Goal: Task Accomplishment & Management: Use online tool/utility

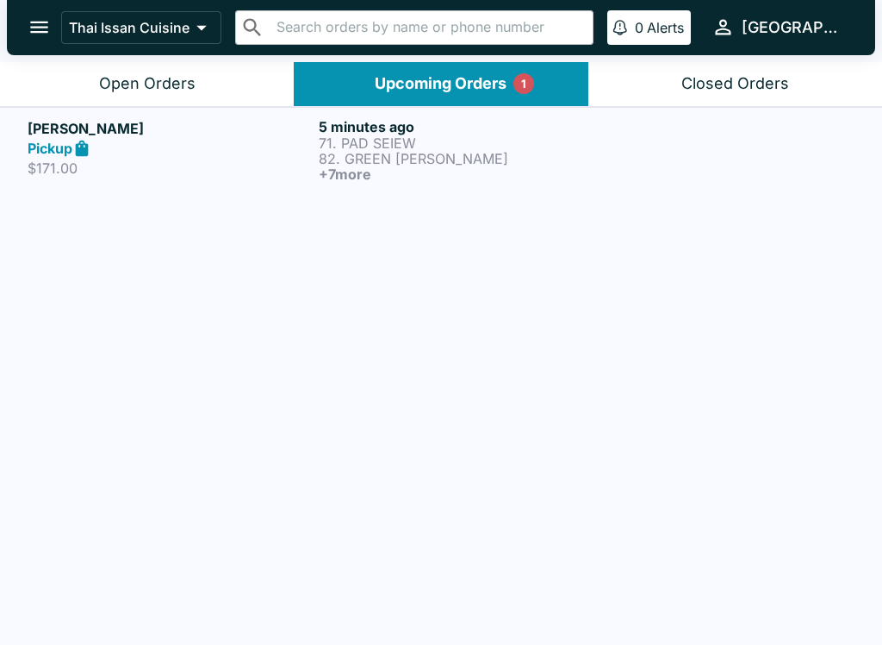
click at [458, 148] on p "71. PAD SEIEW" at bounding box center [461, 143] width 284 height 16
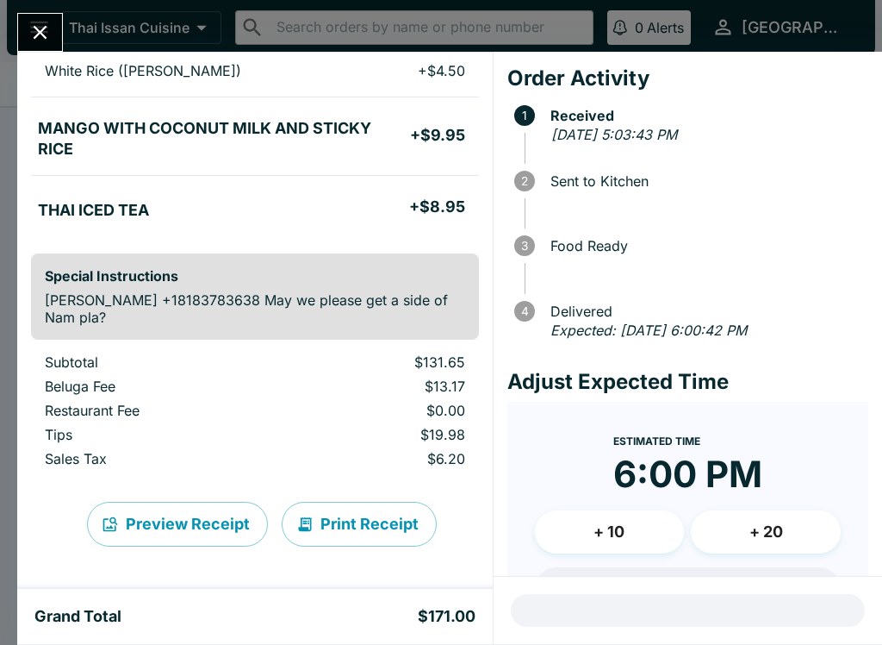
scroll to position [957, 0]
click at [382, 526] on button "Print Receipt" at bounding box center [359, 524] width 155 height 45
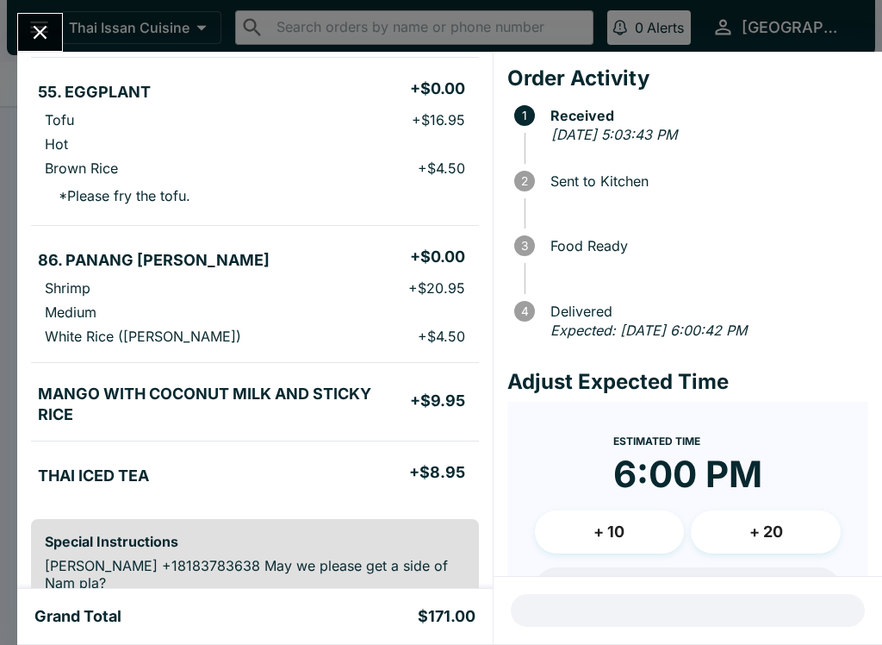
scroll to position [694, 0]
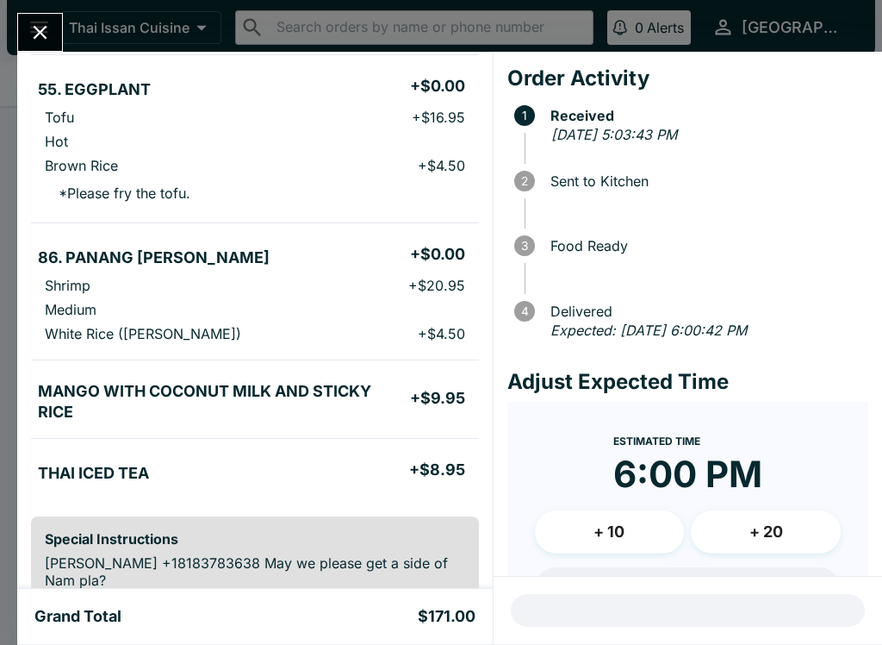
click at [265, 398] on h5 "MANGO WITH COCONUT MILK AND STICKY RICE" at bounding box center [224, 401] width 372 height 41
click at [367, 403] on h5 "MANGO WITH COCONUT MILK AND STICKY RICE" at bounding box center [224, 401] width 372 height 41
click at [325, 402] on h5 "MANGO WITH COCONUT MILK AND STICKY RICE" at bounding box center [224, 401] width 372 height 41
click at [204, 392] on h5 "MANGO WITH COCONUT MILK AND STICKY RICE" at bounding box center [224, 401] width 372 height 41
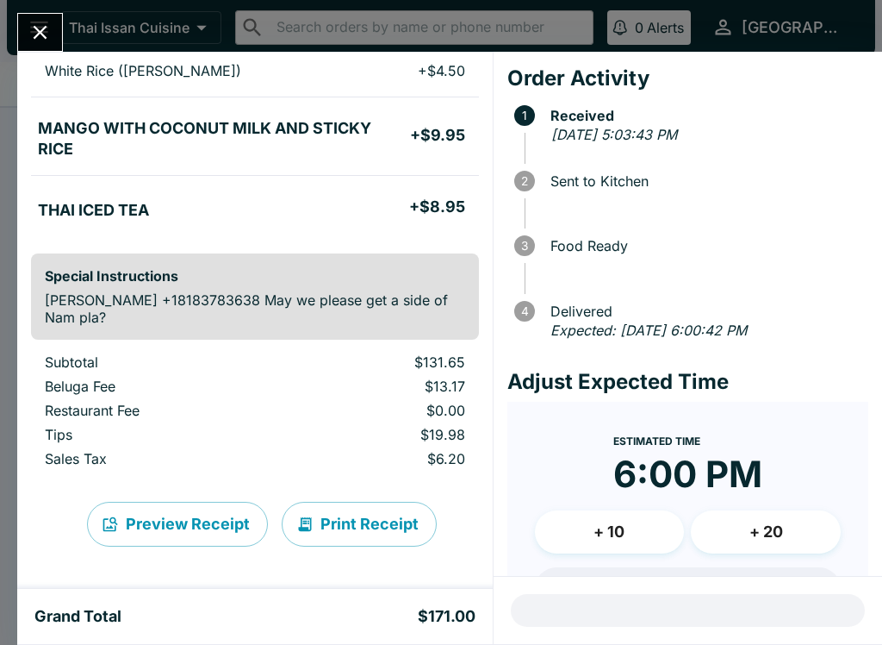
scroll to position [957, 0]
click at [205, 134] on h5 "MANGO WITH COCONUT MILK AND STICKY RICE" at bounding box center [224, 138] width 372 height 41
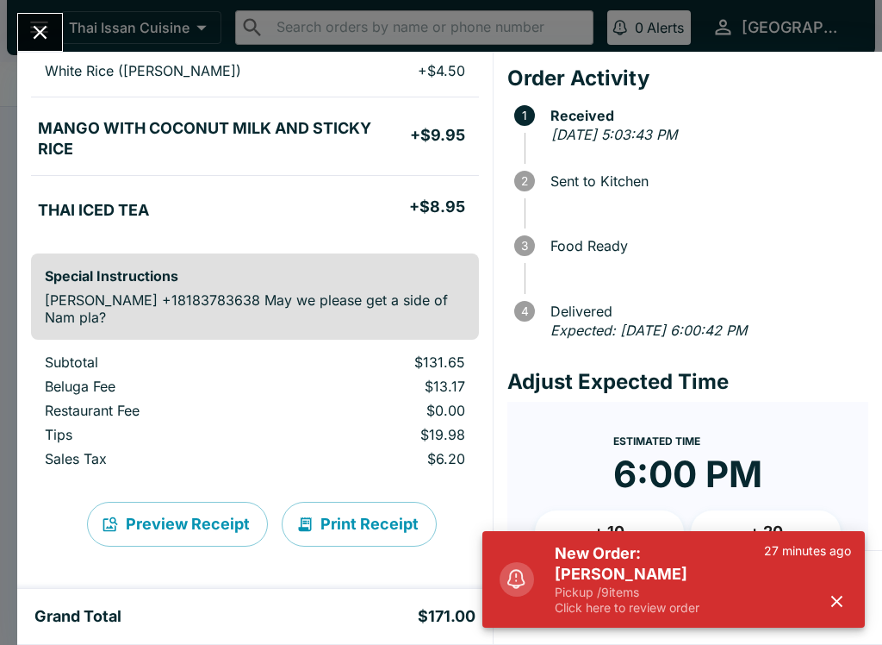
click at [239, 132] on h5 "MANGO WITH COCONUT MILK AND STICKY RICE" at bounding box center [224, 138] width 372 height 41
click at [280, 148] on h5 "MANGO WITH COCONUT MILK AND STICKY RICE" at bounding box center [224, 138] width 372 height 41
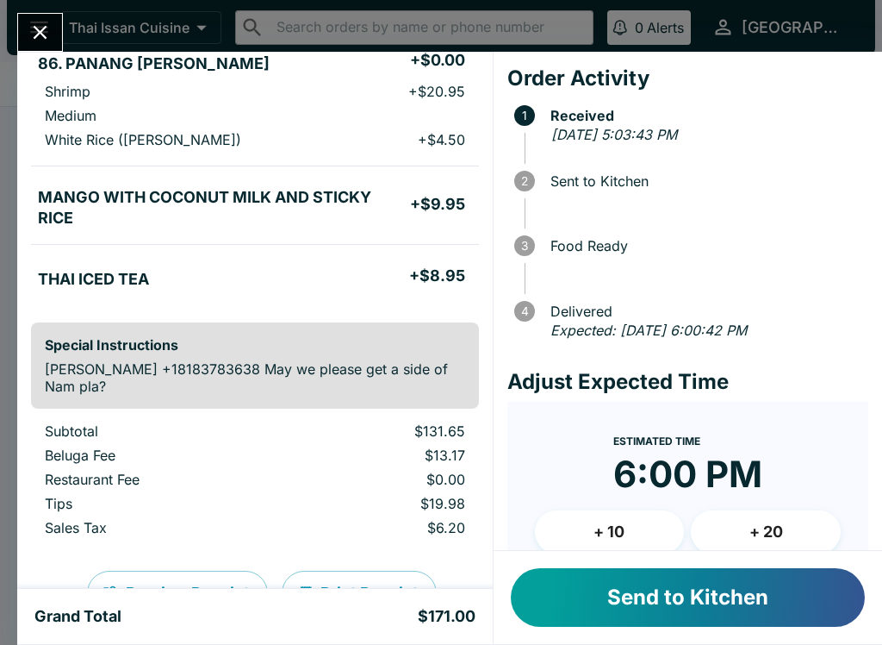
scroll to position [873, 0]
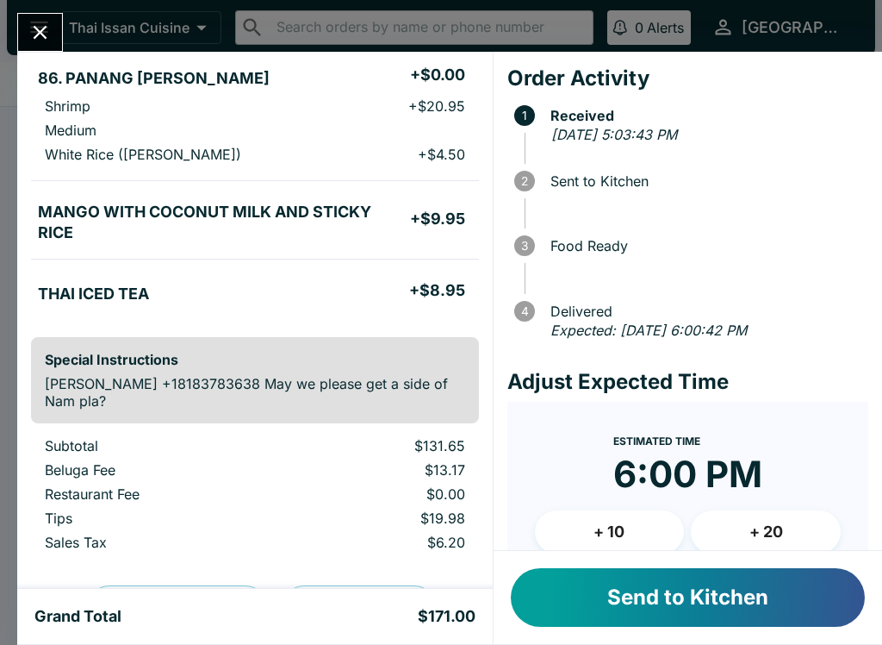
click at [225, 213] on h5 "MANGO WITH COCONUT MILK AND STICKY RICE" at bounding box center [224, 222] width 372 height 41
click at [301, 210] on h5 "MANGO WITH COCONUT MILK AND STICKY RICE" at bounding box center [224, 222] width 372 height 41
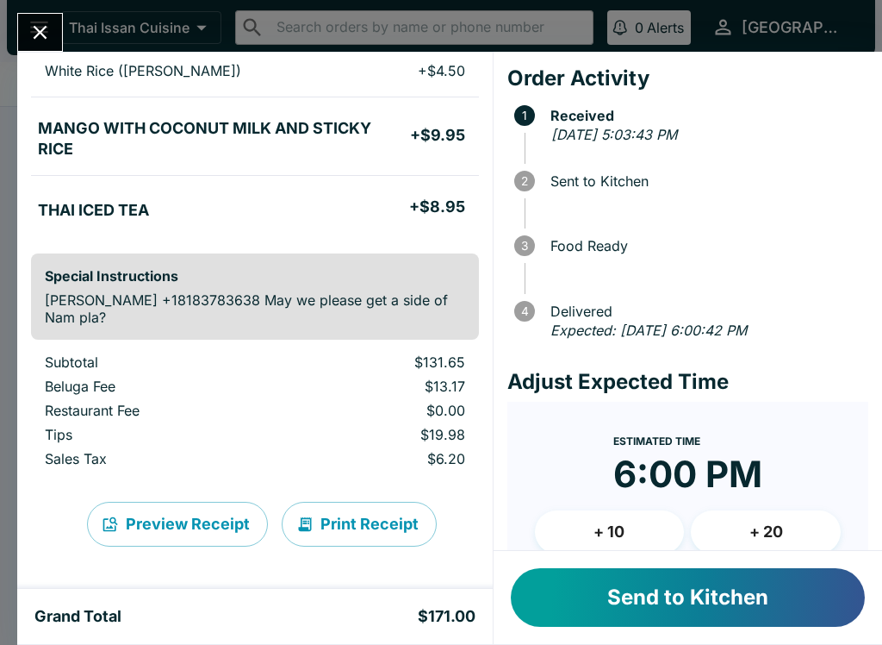
scroll to position [957, 0]
click at [340, 147] on h5 "MANGO WITH COCONUT MILK AND STICKY RICE" at bounding box center [224, 138] width 372 height 41
click at [374, 161] on ul "MANGO WITH COCONUT MILK AND STICKY RICE + $9.95" at bounding box center [255, 136] width 448 height 64
click at [643, 606] on button "Send to Kitchen" at bounding box center [688, 597] width 354 height 59
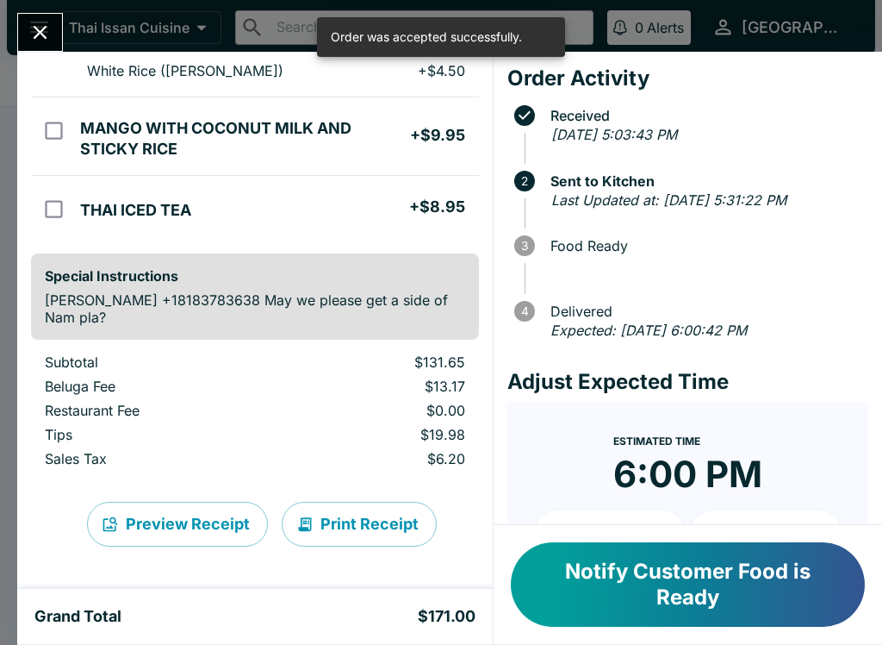
click at [265, 115] on li "MANGO WITH COCONUT MILK AND STICKY RICE + $9.95" at bounding box center [275, 136] width 405 height 50
click at [725, 586] on button "Notify Customer Food is Ready" at bounding box center [688, 584] width 354 height 84
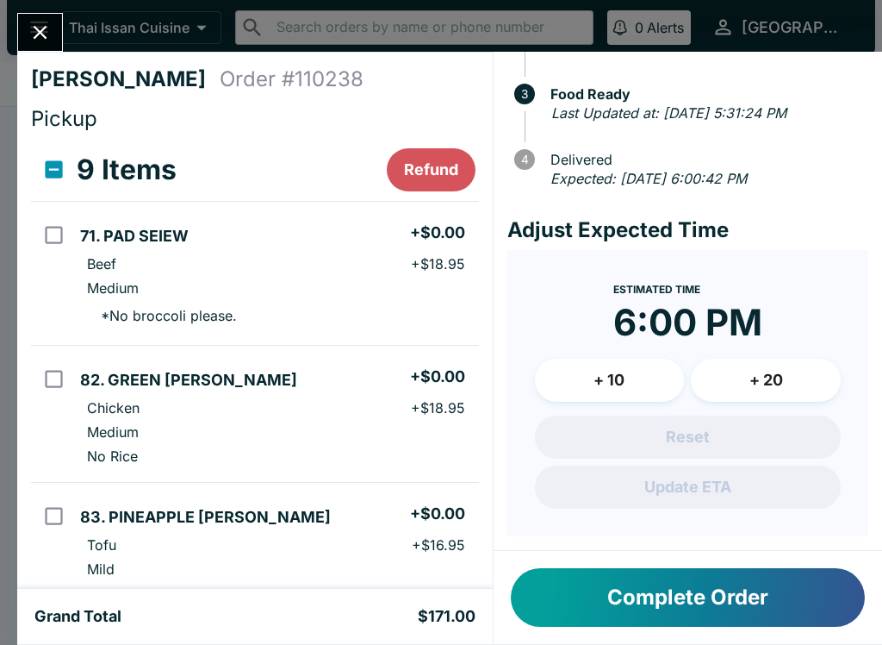
scroll to position [0, 0]
click at [426, 165] on button "Refund" at bounding box center [431, 169] width 89 height 43
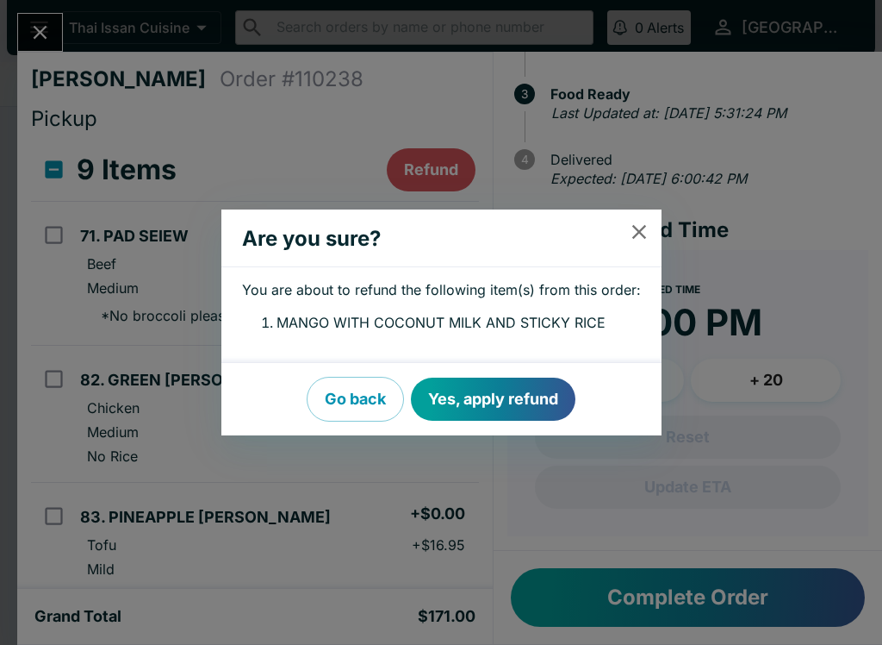
click at [549, 396] on button "Yes, apply refund" at bounding box center [493, 398] width 165 height 43
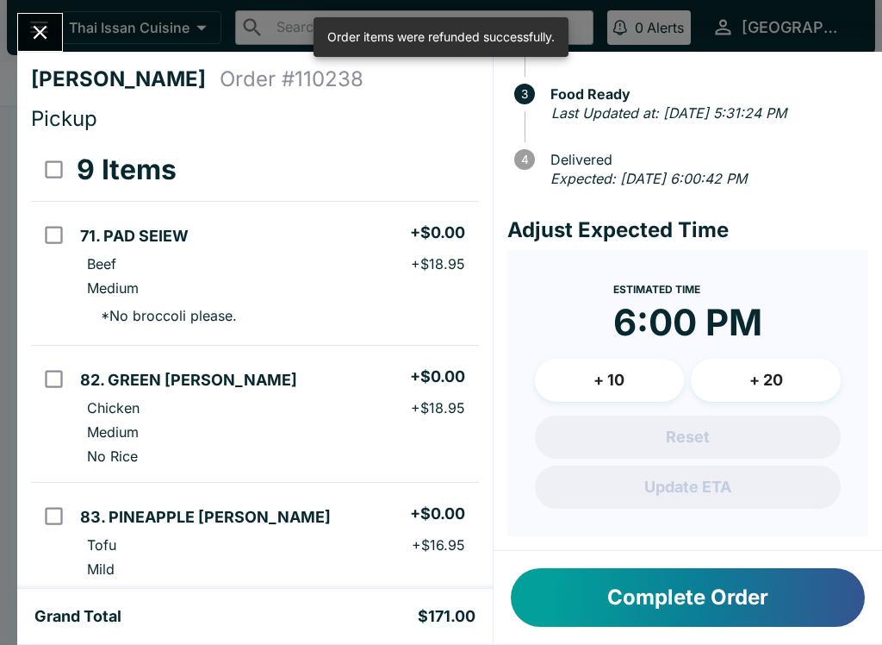
checkbox input "false"
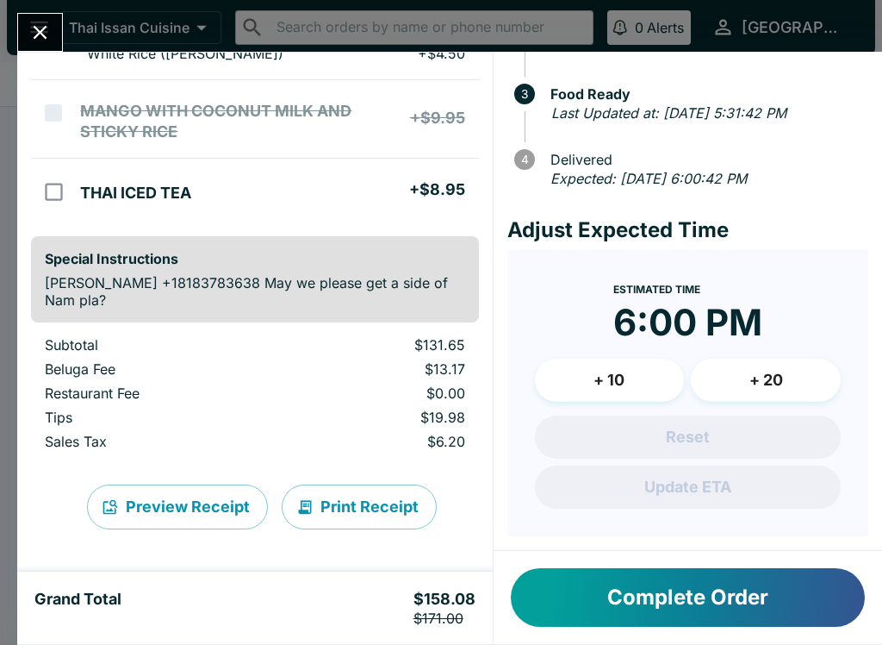
click at [365, 511] on button "Print Receipt" at bounding box center [359, 506] width 155 height 45
click at [18, 37] on button "Close" at bounding box center [40, 32] width 44 height 37
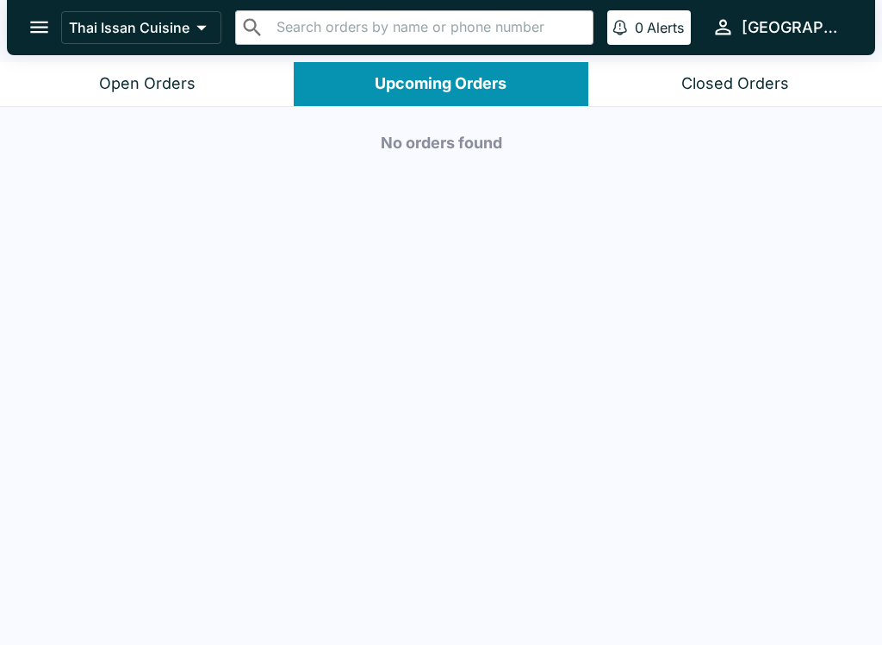
click at [211, 92] on button "Open Orders" at bounding box center [147, 84] width 294 height 44
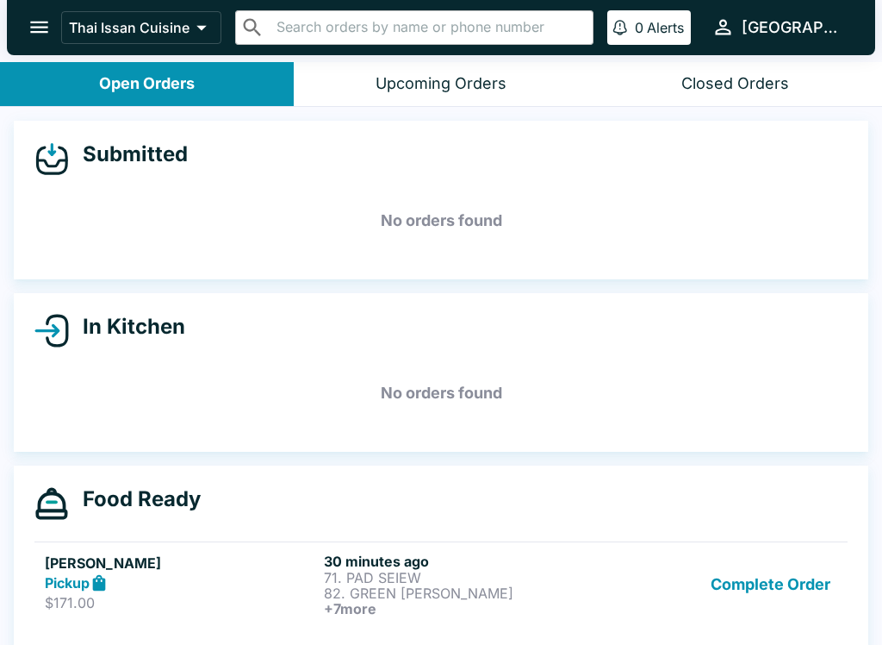
click at [537, 602] on h6 "+ 7 more" at bounding box center [460, 609] width 272 height 16
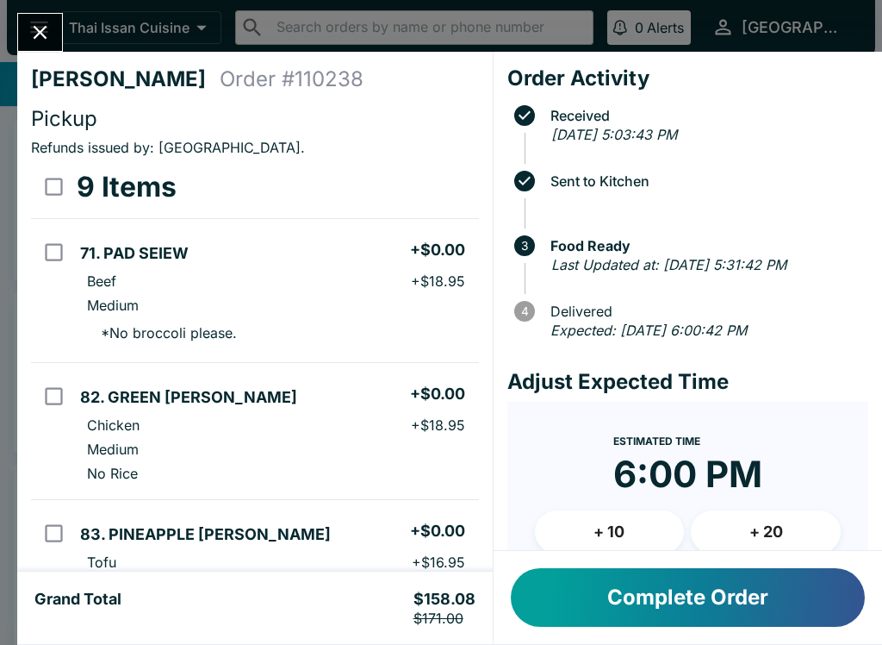
click at [35, 2] on div "[PERSON_NAME] Order # 110238 Pickup Refunds issued by: [GEOGRAPHIC_DATA] . 9 It…" at bounding box center [441, 322] width 882 height 645
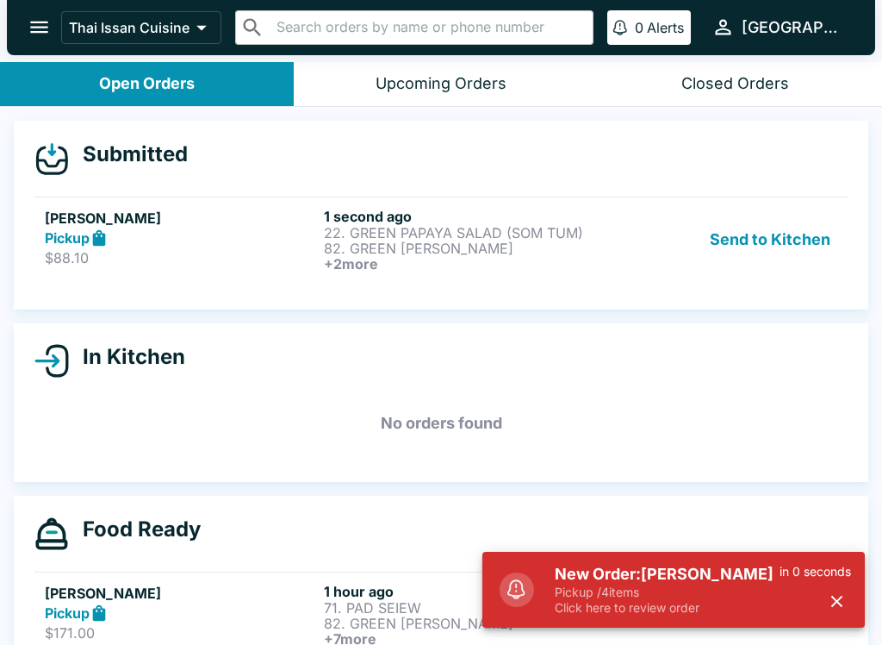
click at [763, 230] on button "Send to Kitchen" at bounding box center [770, 240] width 134 height 64
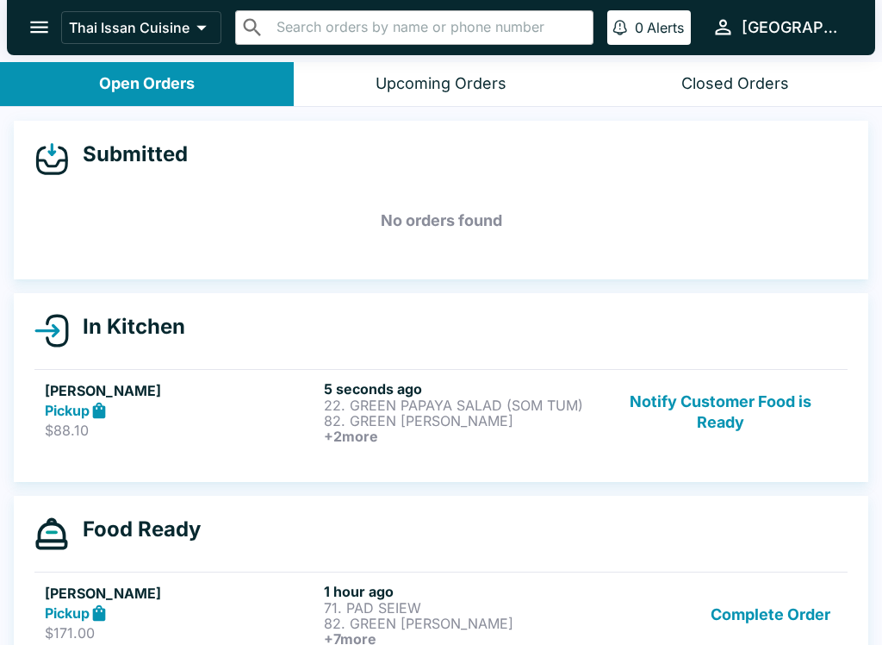
click at [512, 411] on p "22. GREEN PAPAYA SALAD (SOM TUM)" at bounding box center [460, 405] width 272 height 16
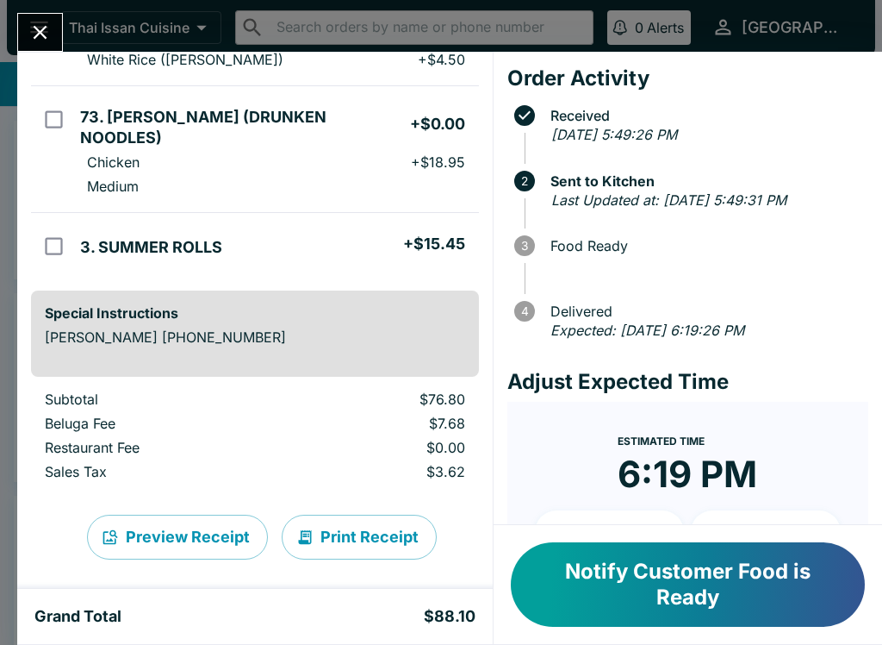
scroll to position [340, 0]
click at [385, 528] on button "Print Receipt" at bounding box center [359, 537] width 155 height 45
click at [40, 8] on div "[PERSON_NAME] Order # 137661 Pickup 4 Items 22. GREEN PAPAYA SALAD (SOM TUM) + …" at bounding box center [441, 322] width 882 height 645
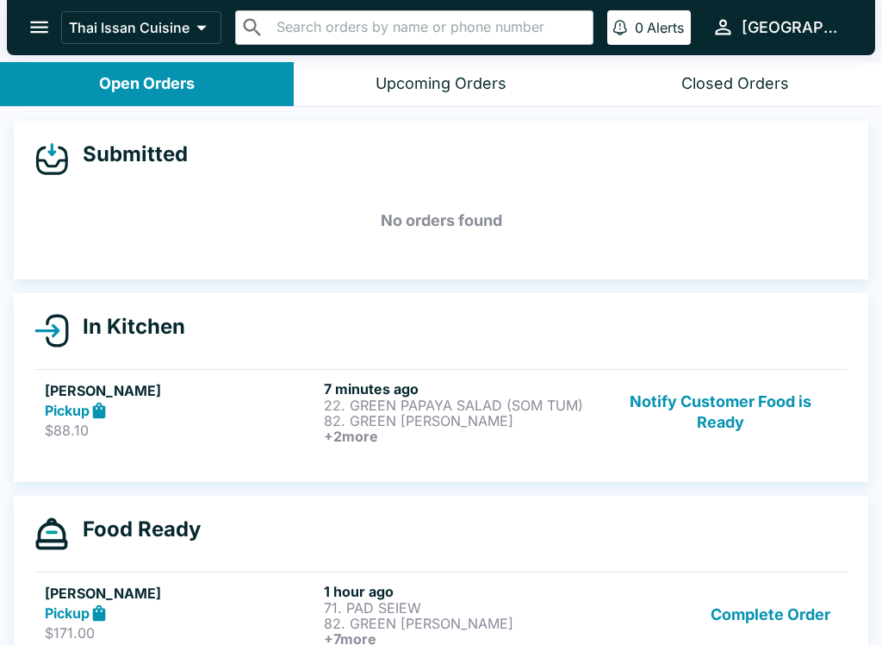
click at [793, 620] on button "Complete Order" at bounding box center [771, 615] width 134 height 64
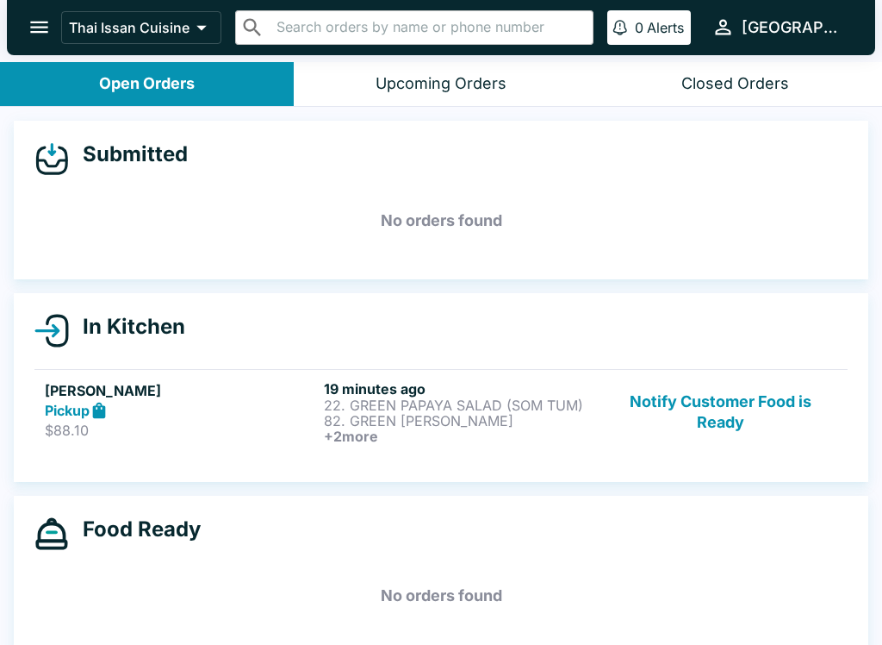
click at [743, 418] on button "Notify Customer Food is Ready" at bounding box center [721, 412] width 234 height 64
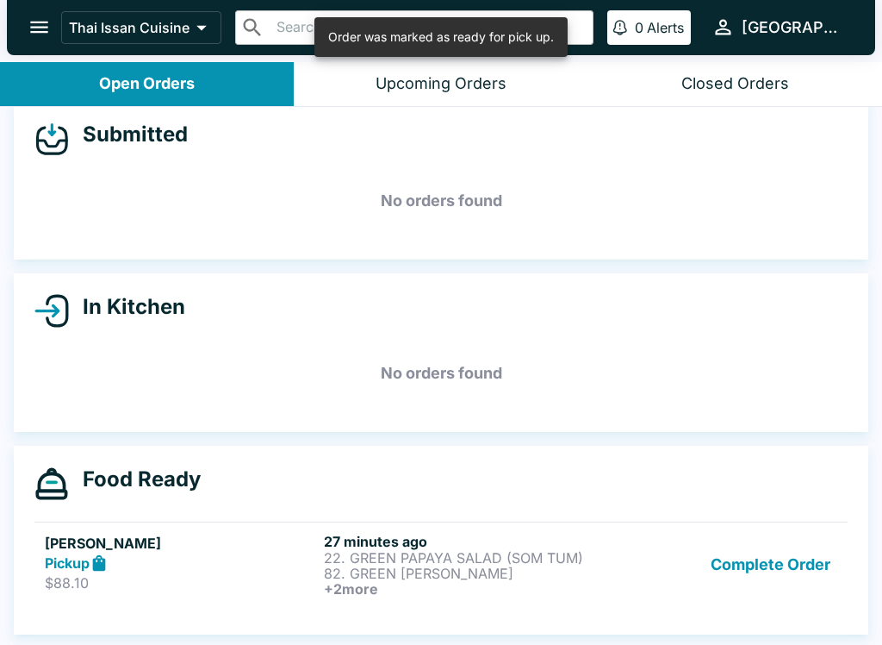
scroll to position [20, 0]
click at [784, 570] on button "Complete Order" at bounding box center [771, 565] width 134 height 64
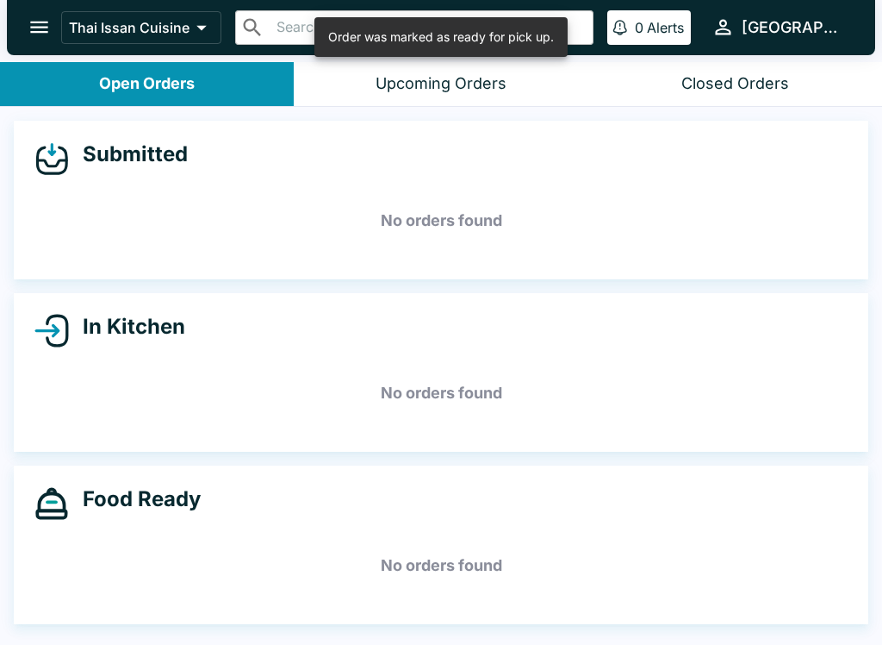
scroll to position [0, 0]
